Goal: Information Seeking & Learning: Learn about a topic

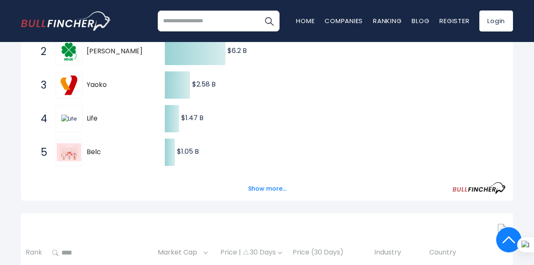
scroll to position [203, 0]
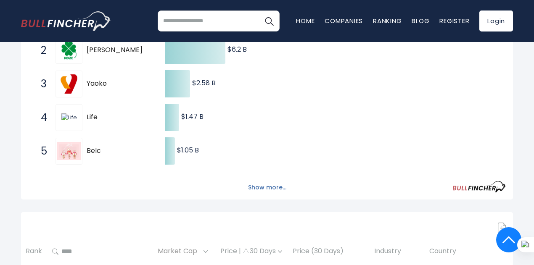
click at [261, 190] on button "Show more..." at bounding box center [267, 188] width 48 height 14
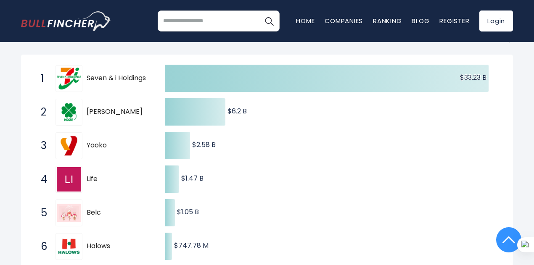
scroll to position [0, 0]
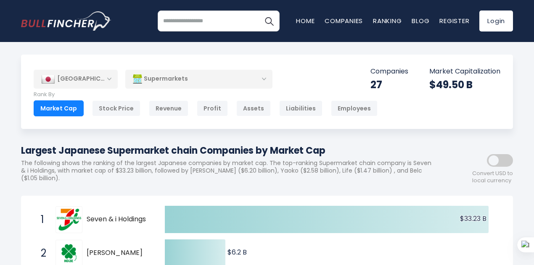
click at [208, 81] on div "Supermarkets" at bounding box center [198, 78] width 147 height 19
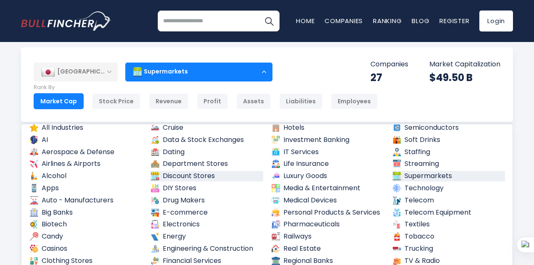
scroll to position [13, 0]
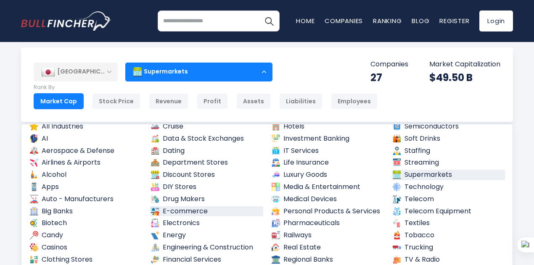
click at [193, 208] on link "E-commerce" at bounding box center [207, 211] width 114 height 11
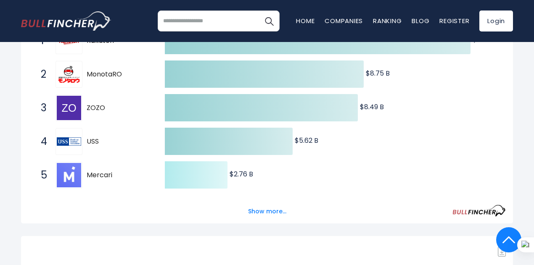
scroll to position [172, 0]
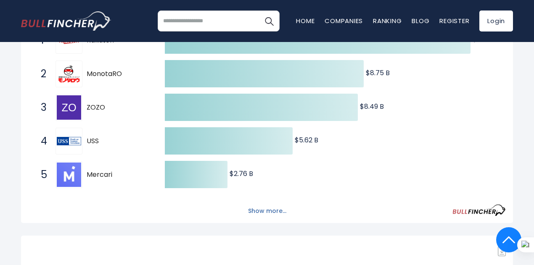
click at [257, 218] on button "Show more..." at bounding box center [267, 211] width 48 height 14
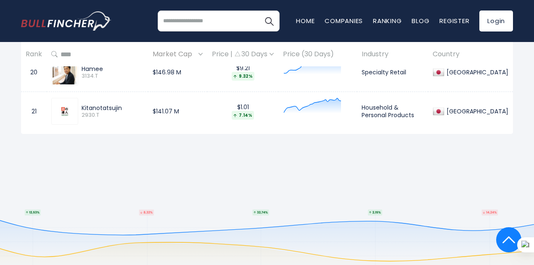
scroll to position [1315, 0]
